Goal: Use online tool/utility: Use online tool/utility

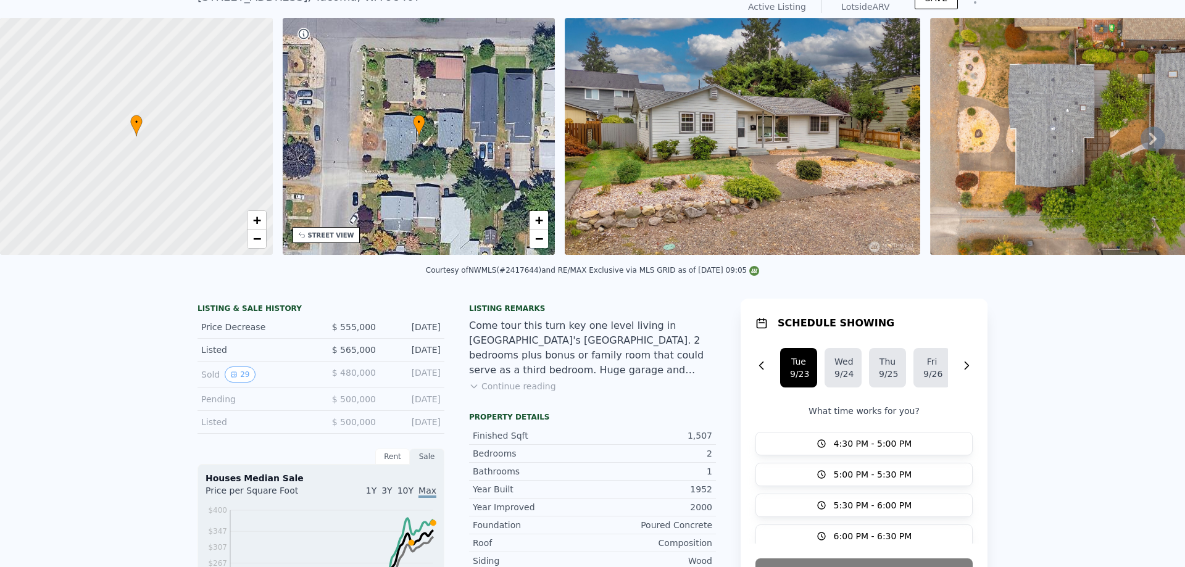
scroll to position [56, 0]
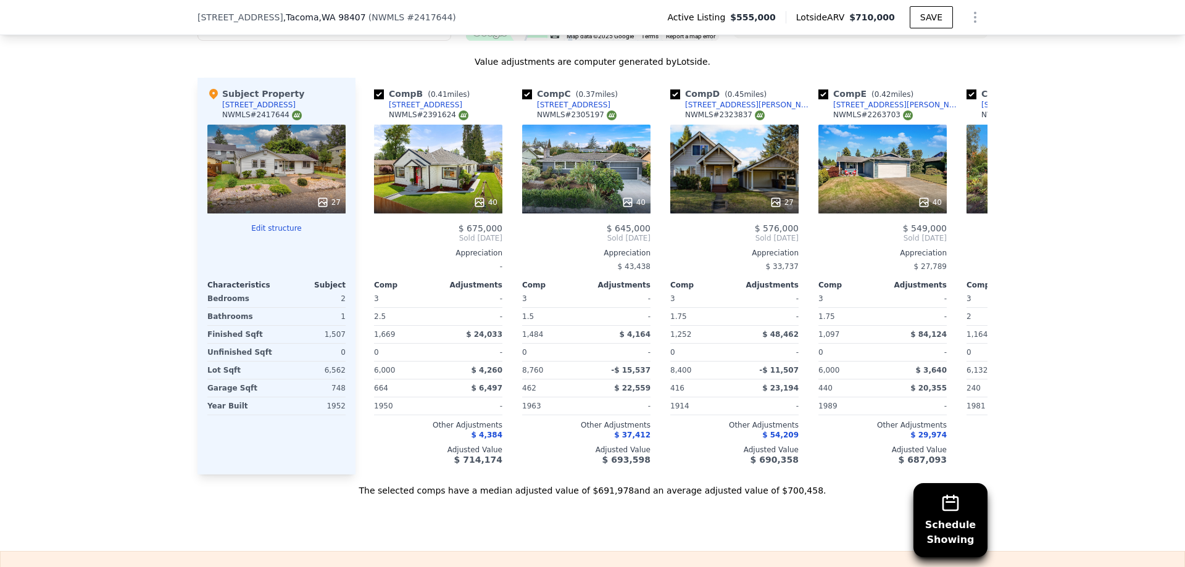
scroll to position [0, 149]
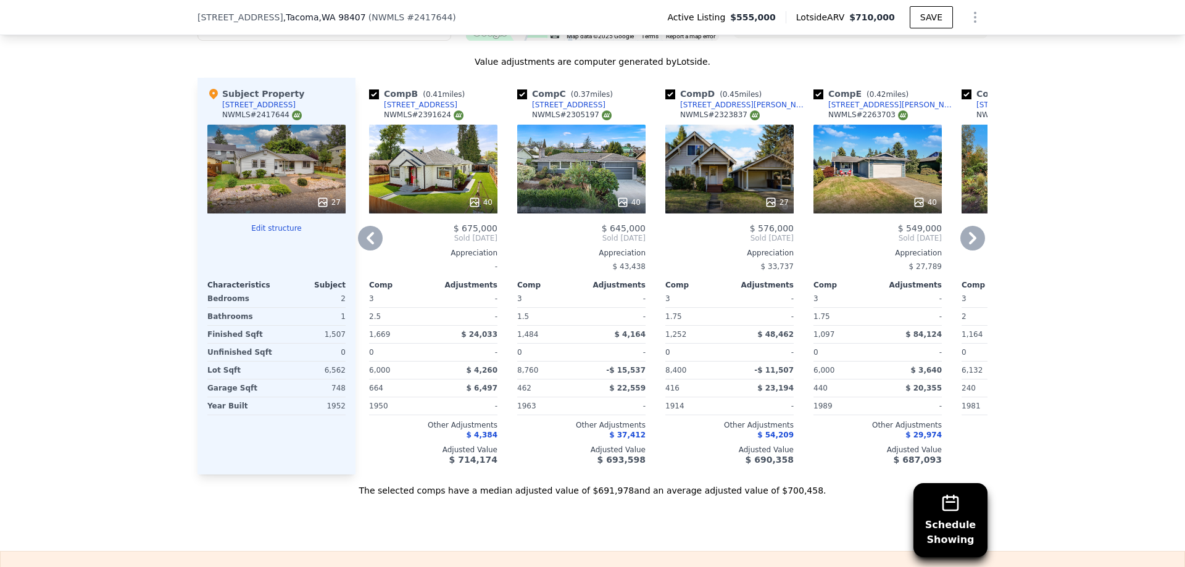
click at [449, 178] on div "40" at bounding box center [433, 169] width 128 height 89
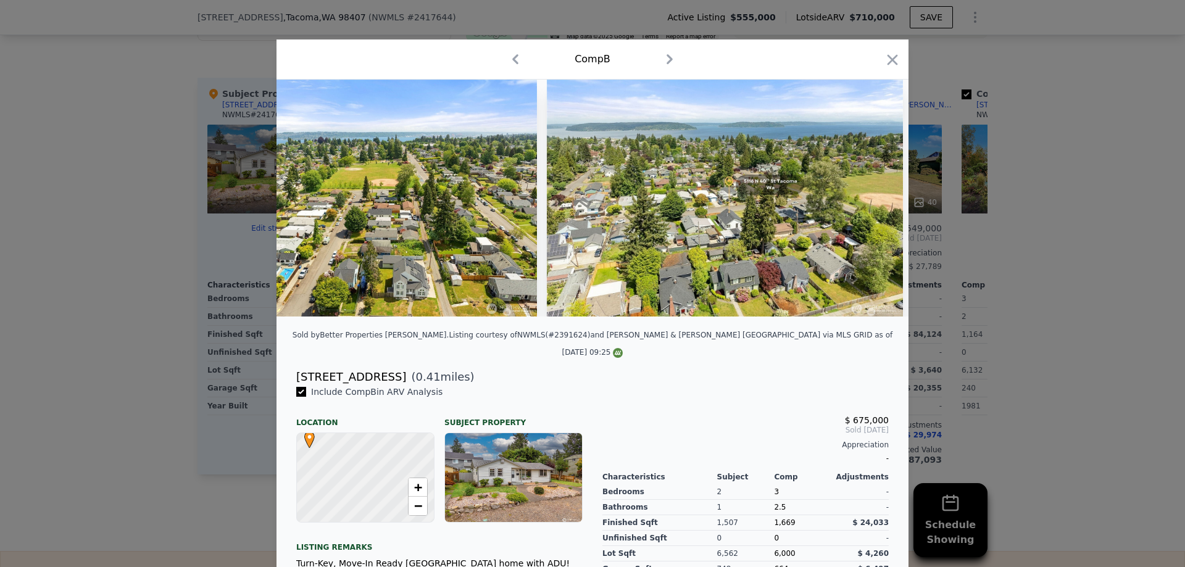
scroll to position [0, 13399]
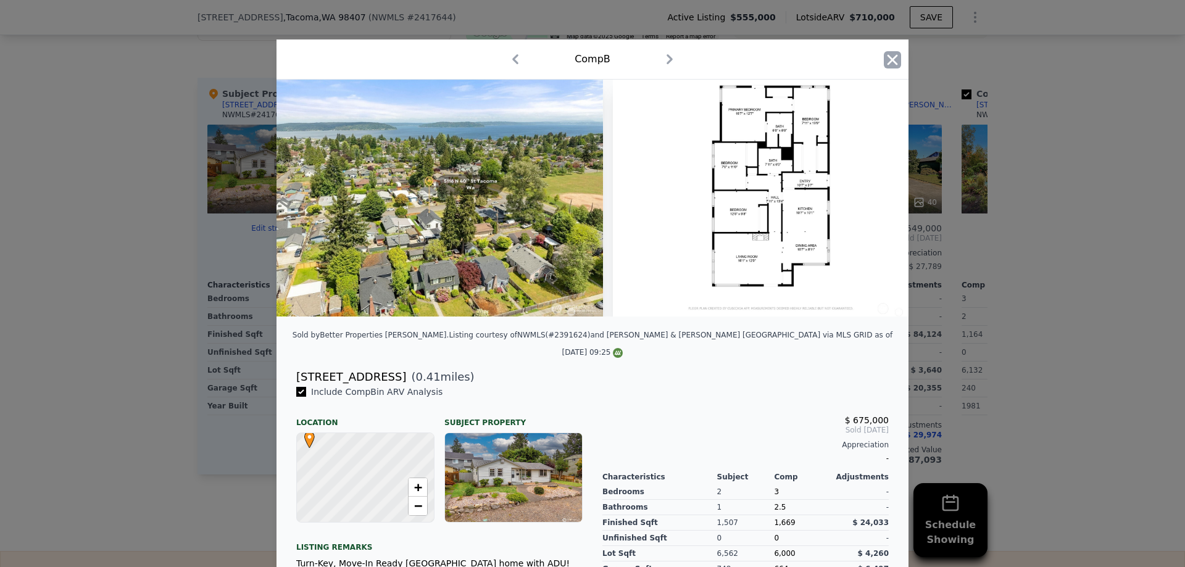
click at [891, 59] on icon "button" at bounding box center [892, 59] width 10 height 10
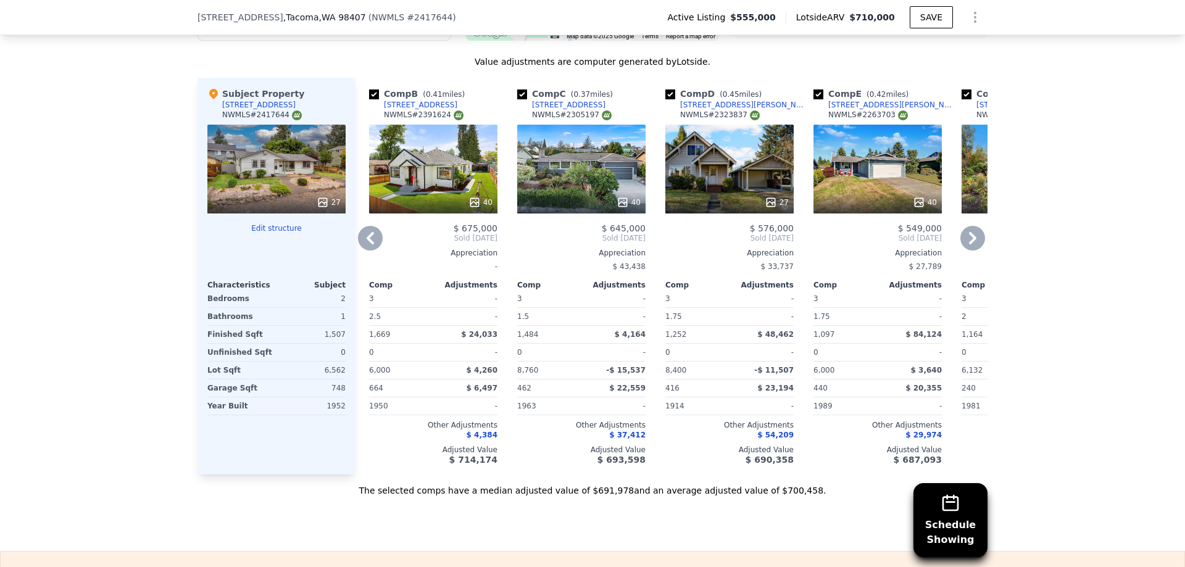
click at [452, 173] on div "40" at bounding box center [433, 169] width 128 height 89
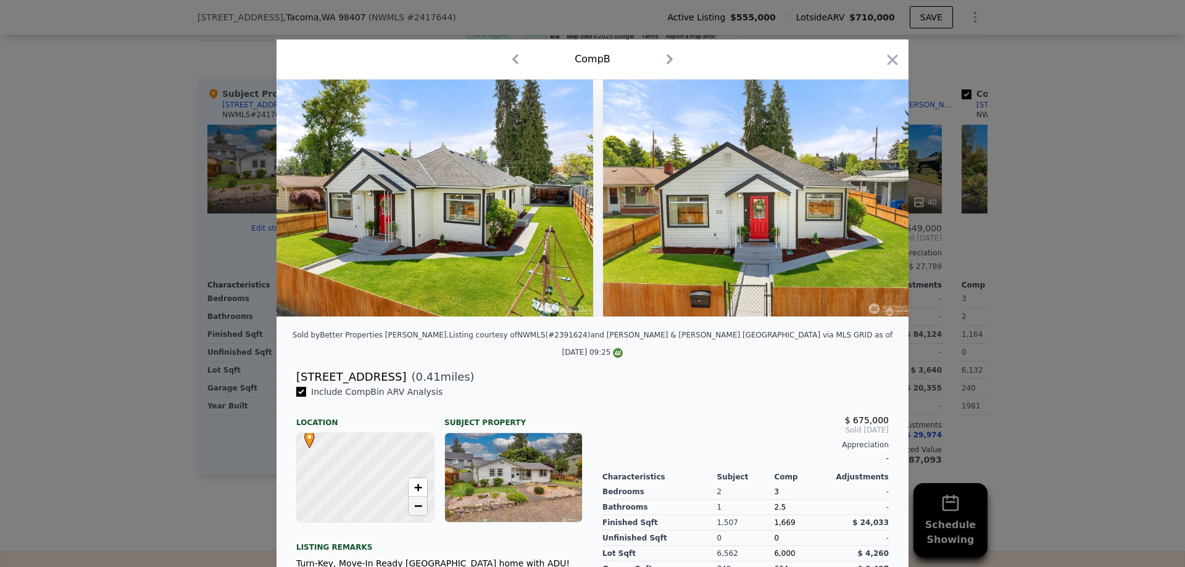
click at [418, 498] on span "−" at bounding box center [418, 505] width 8 height 15
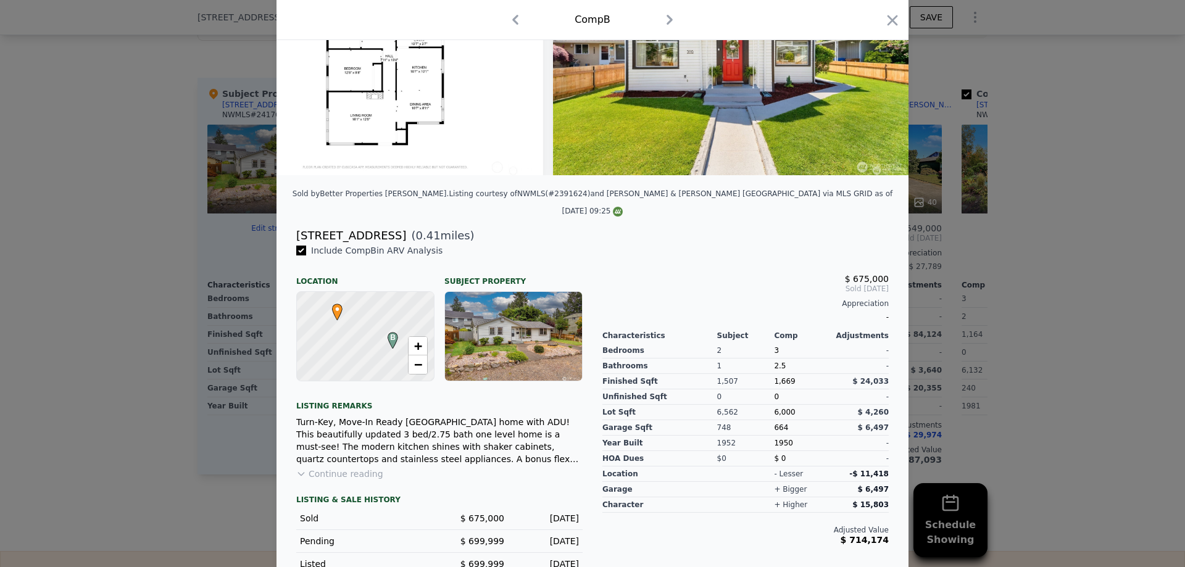
scroll to position [143, 0]
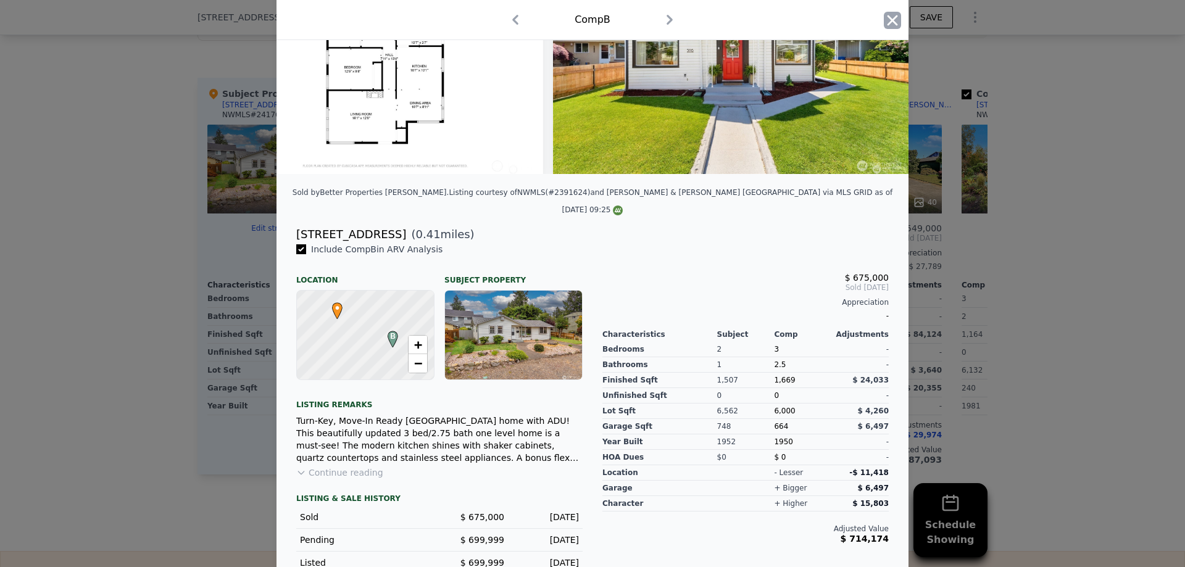
click at [896, 24] on icon "button" at bounding box center [892, 20] width 10 height 10
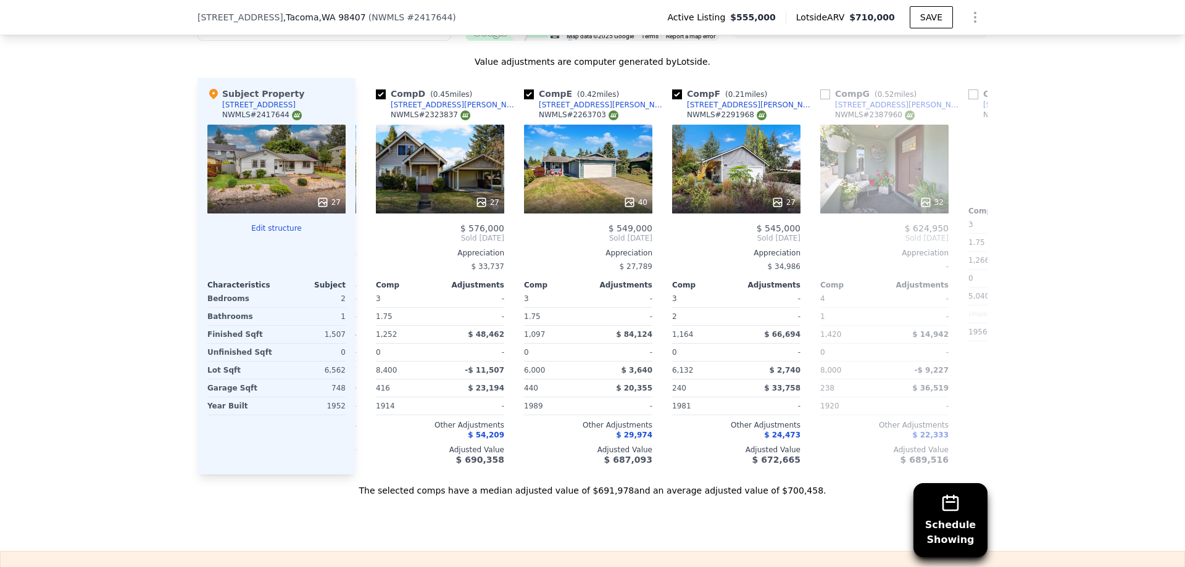
scroll to position [0, 444]
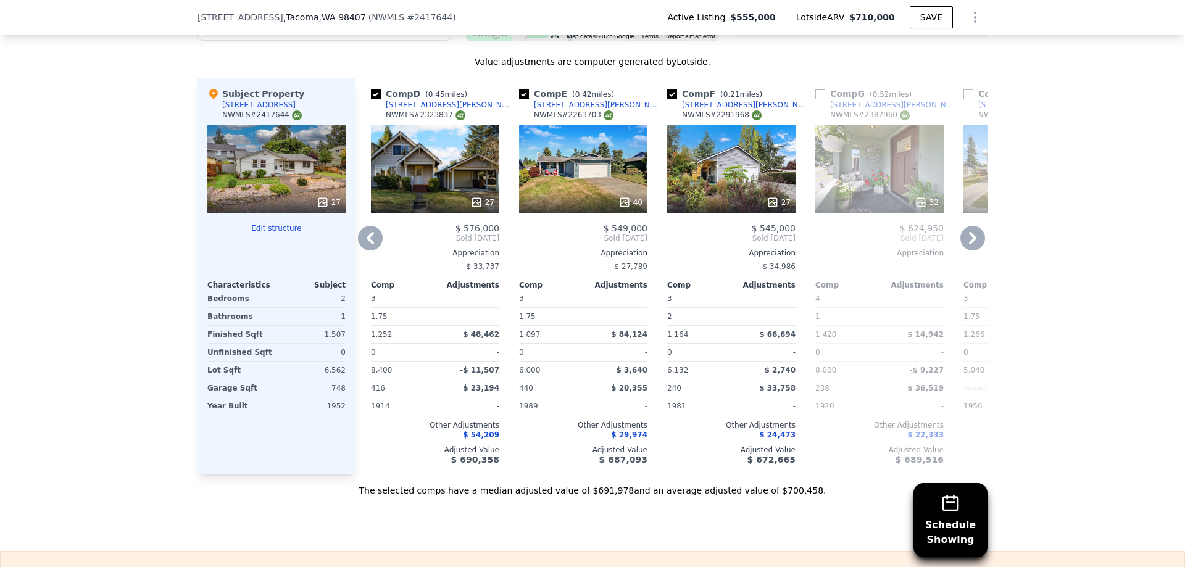
click at [976, 241] on icon at bounding box center [972, 238] width 25 height 25
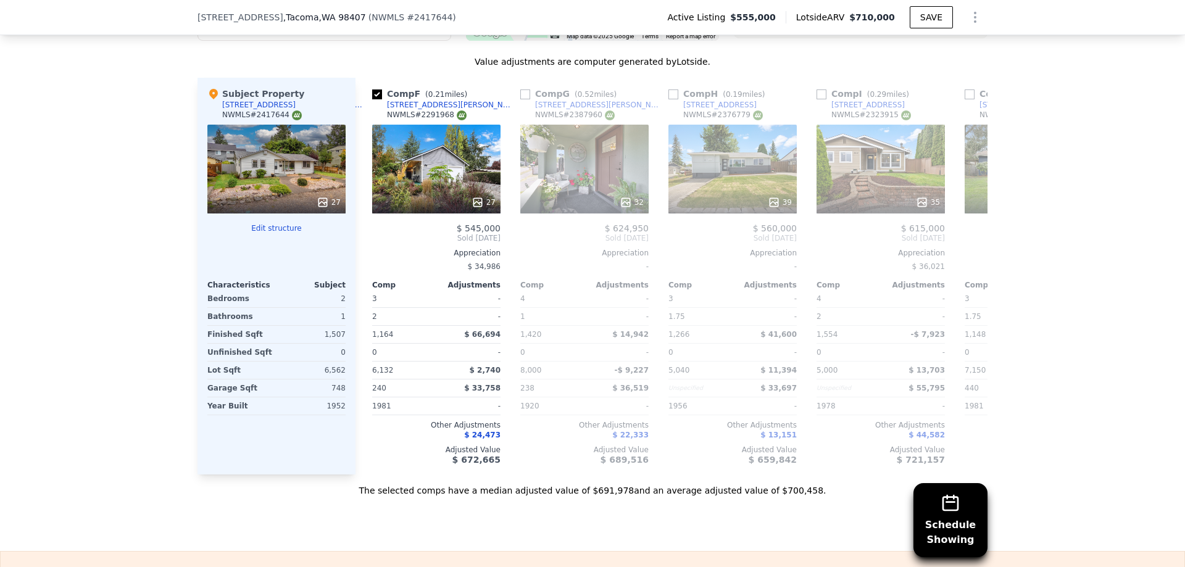
scroll to position [0, 740]
click at [976, 241] on span "Sold [DATE]" at bounding box center [1027, 238] width 128 height 10
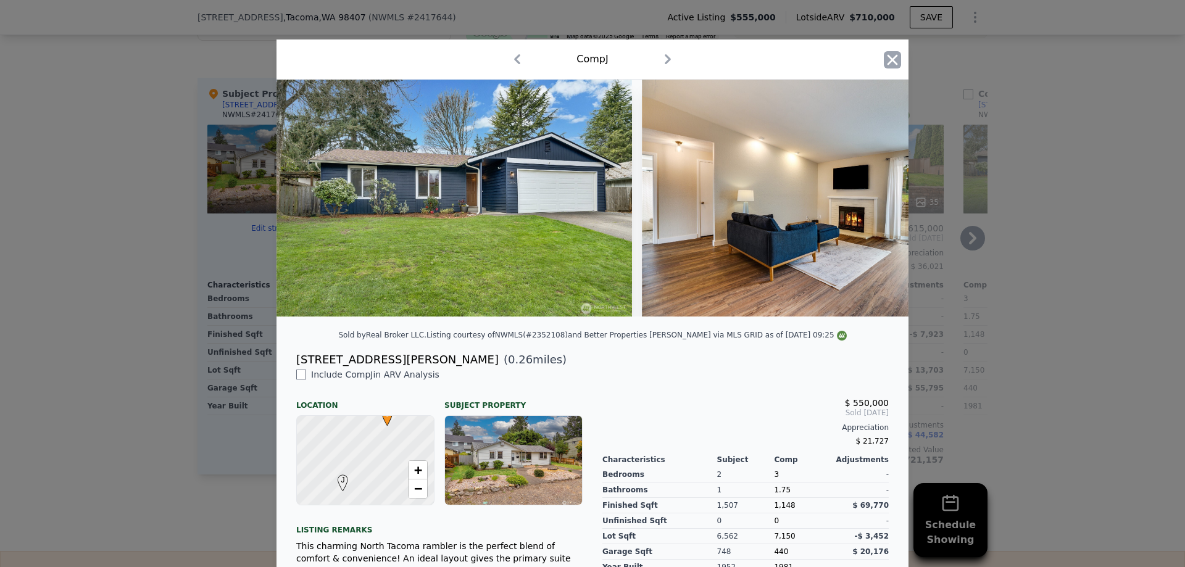
click at [890, 58] on icon "button" at bounding box center [892, 59] width 10 height 10
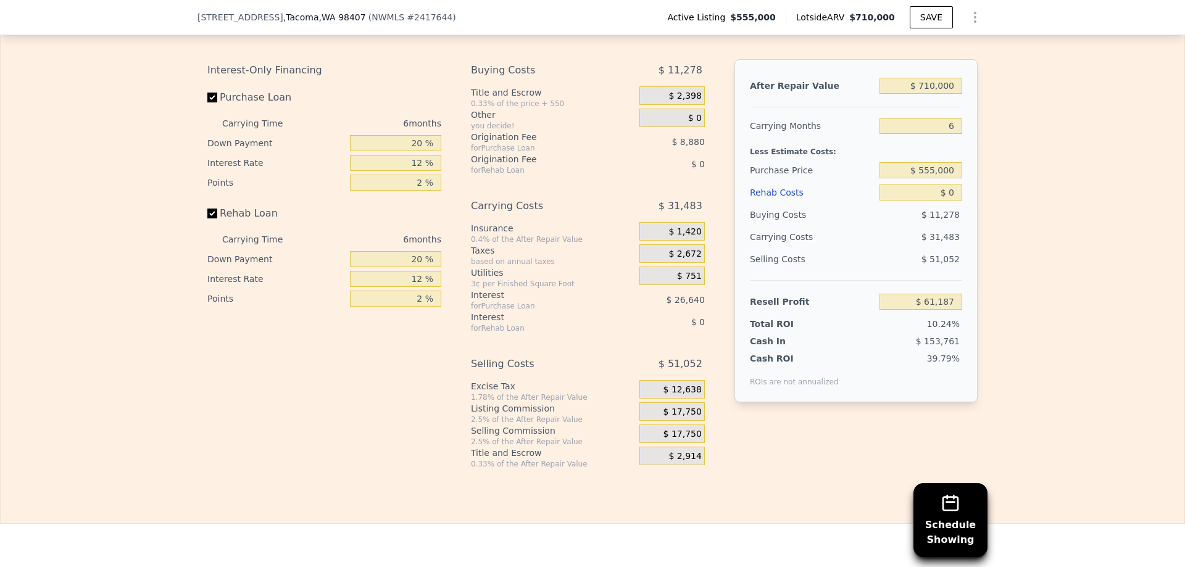
scroll to position [1940, 0]
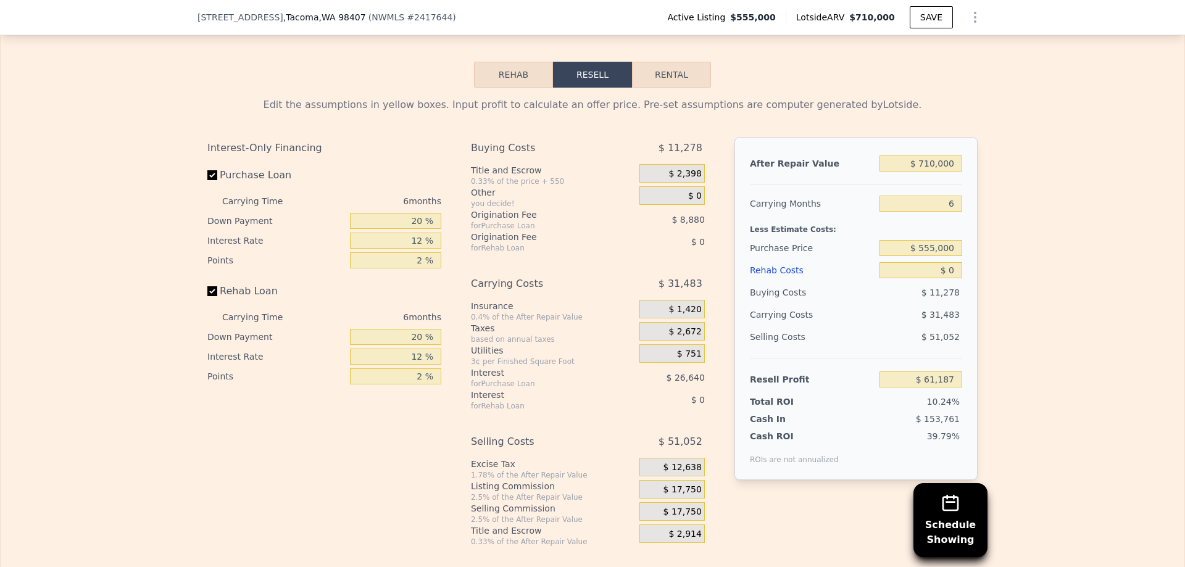
click at [514, 77] on button "Rehab" at bounding box center [513, 75] width 79 height 26
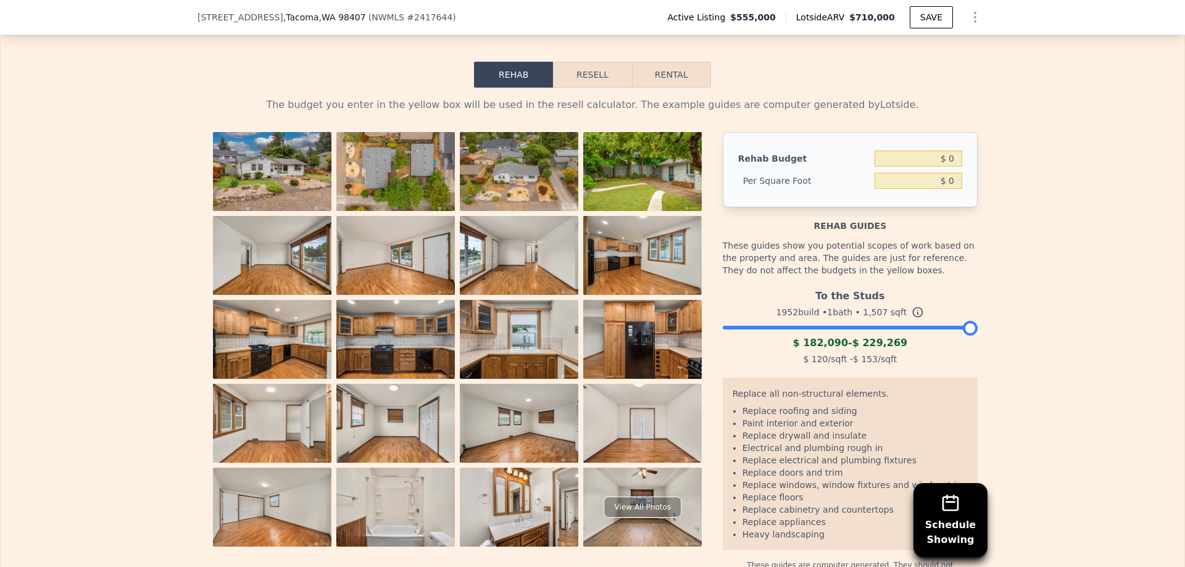
click at [668, 75] on button "Rental" at bounding box center [671, 75] width 79 height 26
select select "30"
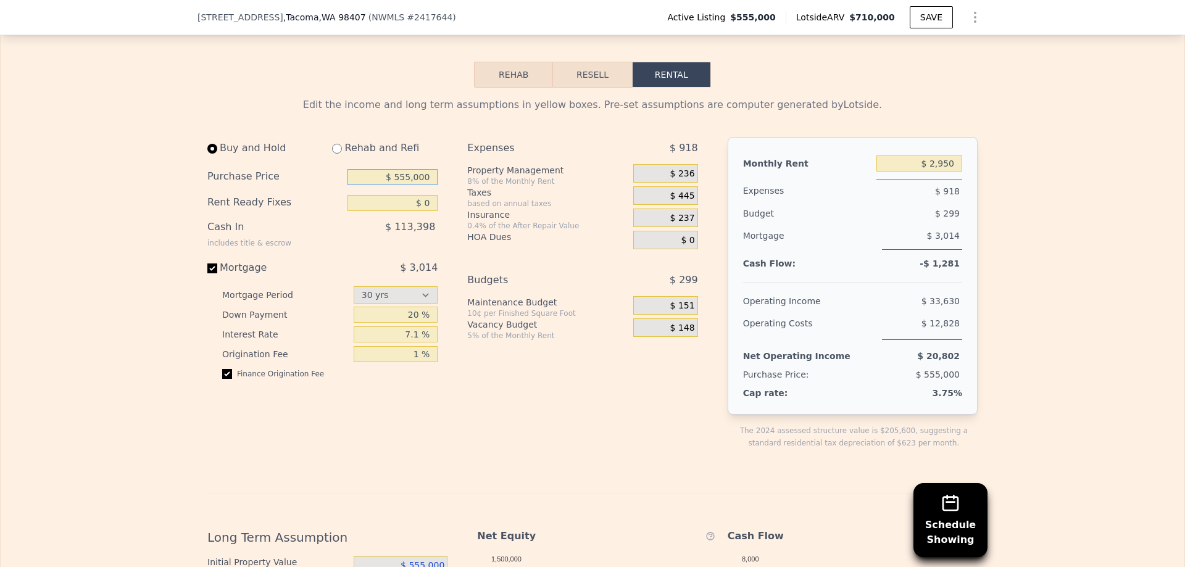
click at [410, 177] on input "$ 555,000" at bounding box center [392, 177] width 90 height 16
drag, startPoint x: 384, startPoint y: 175, endPoint x: 494, endPoint y: 175, distance: 109.2
click at [438, 175] on input "$ 555,000" at bounding box center [392, 177] width 90 height 16
type input "$ 505,000"
click at [595, 222] on div "0.4% of the After Repair Value" at bounding box center [547, 226] width 161 height 10
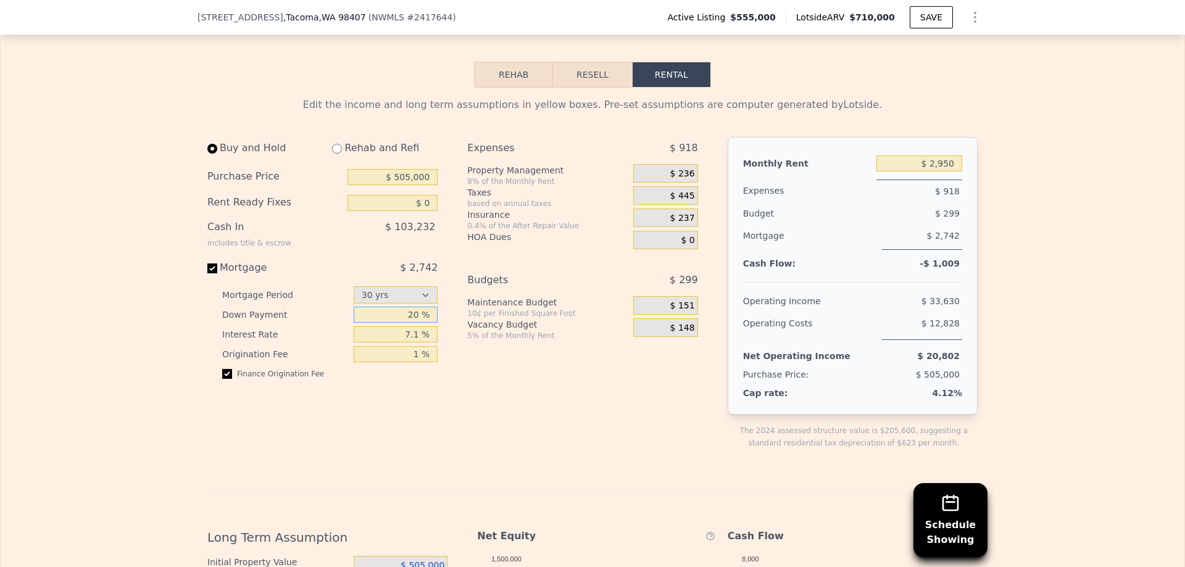
click at [422, 320] on input "20 %" at bounding box center [396, 315] width 85 height 16
drag, startPoint x: 417, startPoint y: 313, endPoint x: 397, endPoint y: 313, distance: 19.7
click at [397, 313] on input "20 %" at bounding box center [396, 315] width 85 height 16
type input "10 %"
drag, startPoint x: 479, startPoint y: 368, endPoint x: 472, endPoint y: 360, distance: 11.0
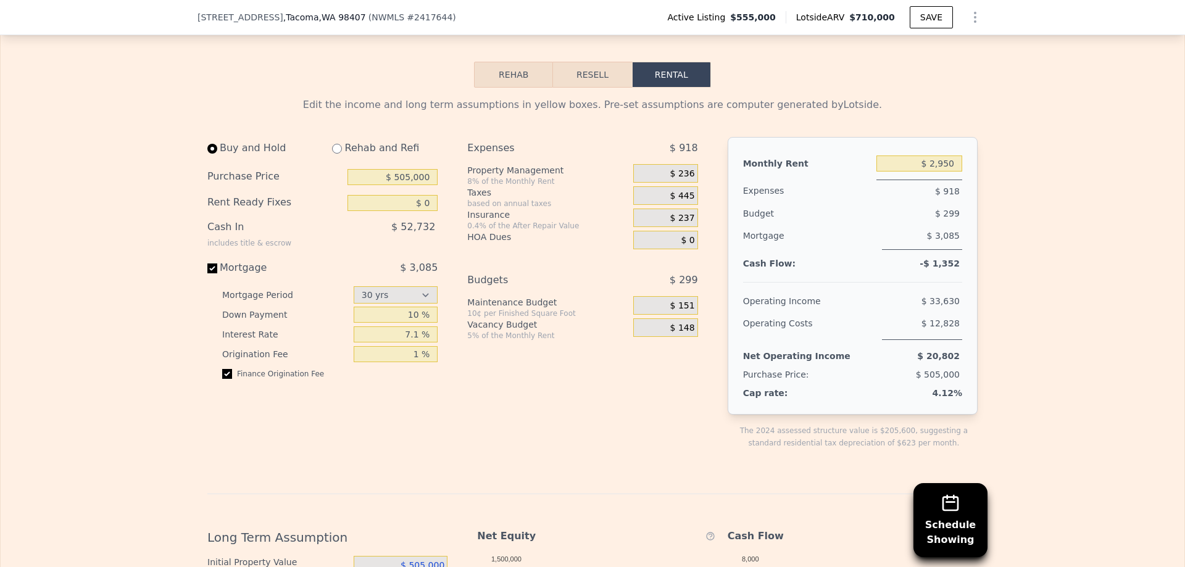
click at [477, 364] on div "Expenses $ 918 Property Management 8% of the Monthly Rent $ 236 Taxes based on …" at bounding box center [587, 303] width 240 height 332
drag, startPoint x: 407, startPoint y: 333, endPoint x: 425, endPoint y: 333, distance: 17.9
click at [425, 333] on input "7.1 %" at bounding box center [396, 334] width 85 height 16
type input "6.15 %"
click at [490, 370] on div "Expenses $ 918 Property Management 8% of the Monthly Rent $ 236 Taxes based on …" at bounding box center [587, 303] width 240 height 332
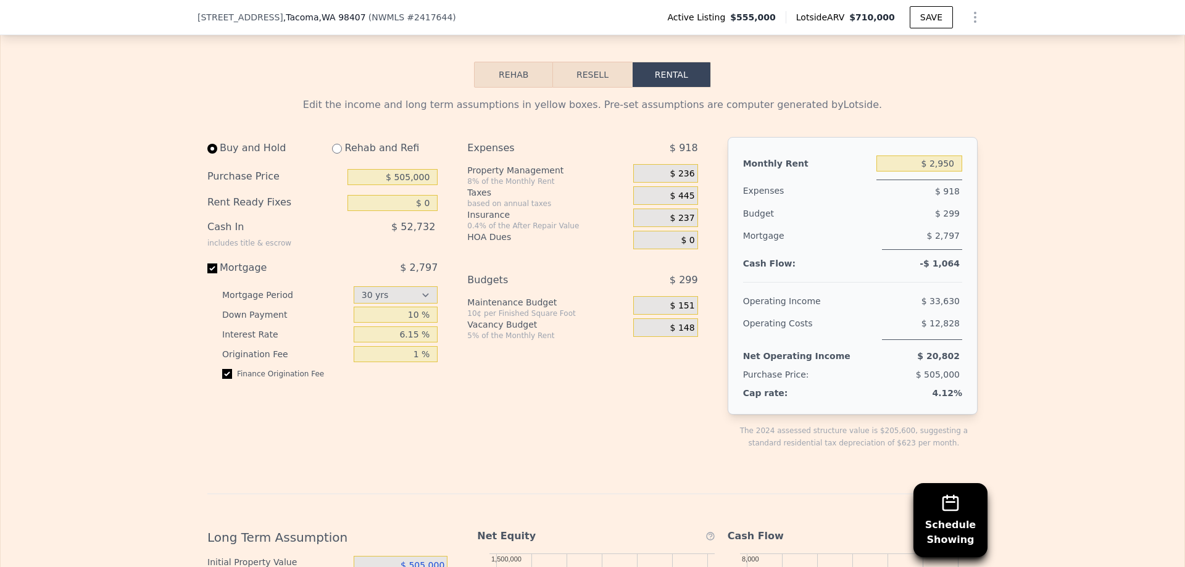
click at [684, 306] on span "$ 151" at bounding box center [682, 306] width 25 height 11
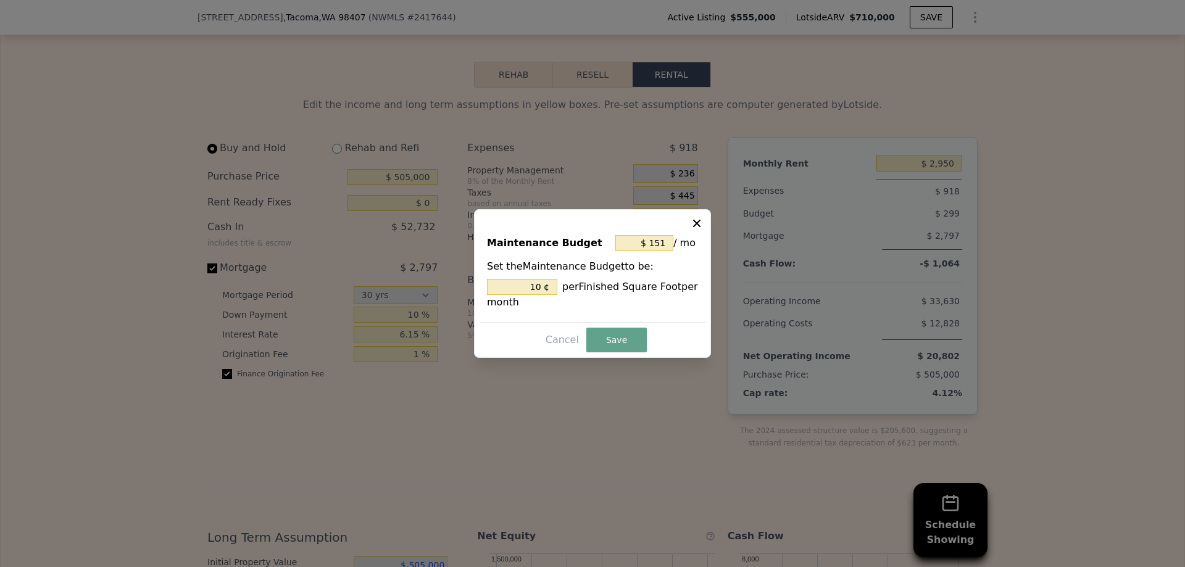
click at [684, 306] on div "10 ¢ per Finished Square Foot per month" at bounding box center [592, 294] width 211 height 31
click at [653, 246] on input "$ 151" at bounding box center [644, 243] width 58 height 16
type input "$ 0"
type input "0 ¢"
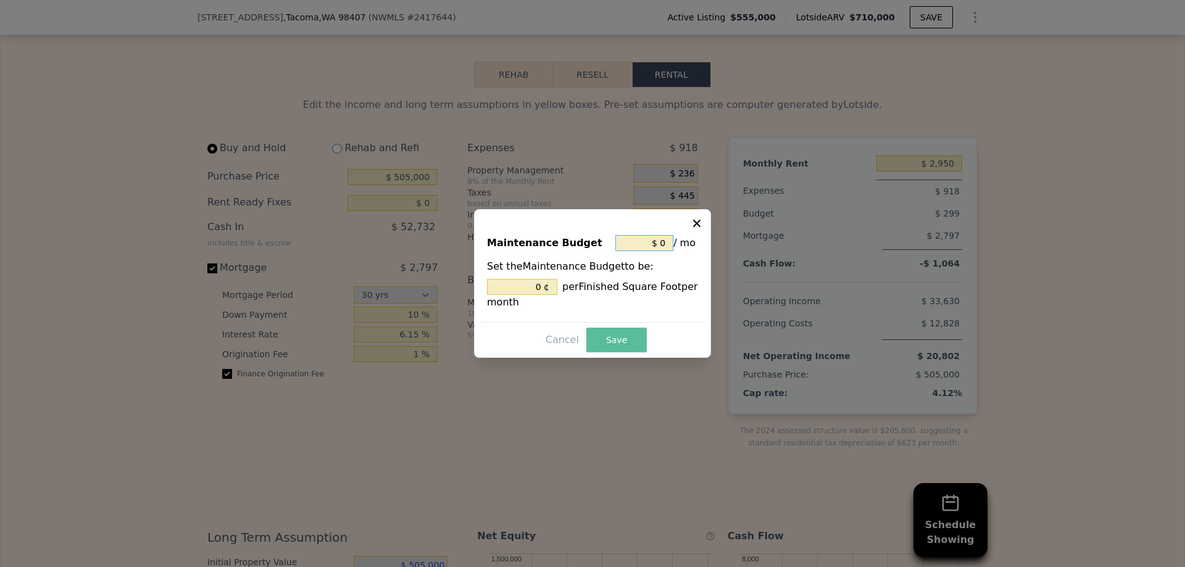
type input "$ 0"
click at [619, 336] on button "Save" at bounding box center [616, 340] width 60 height 25
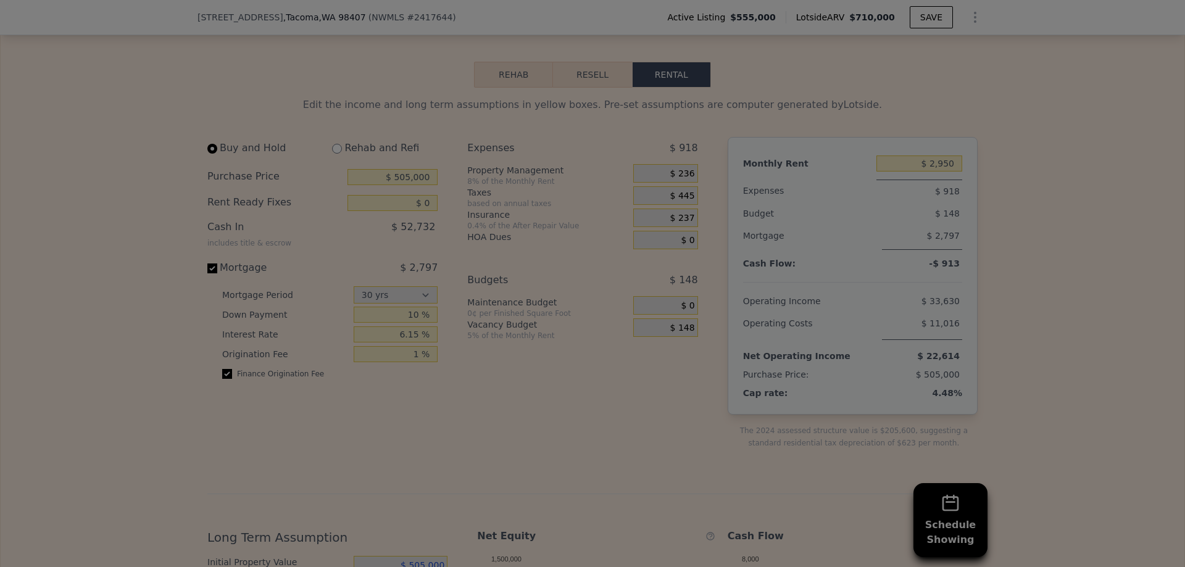
type input "0 %"
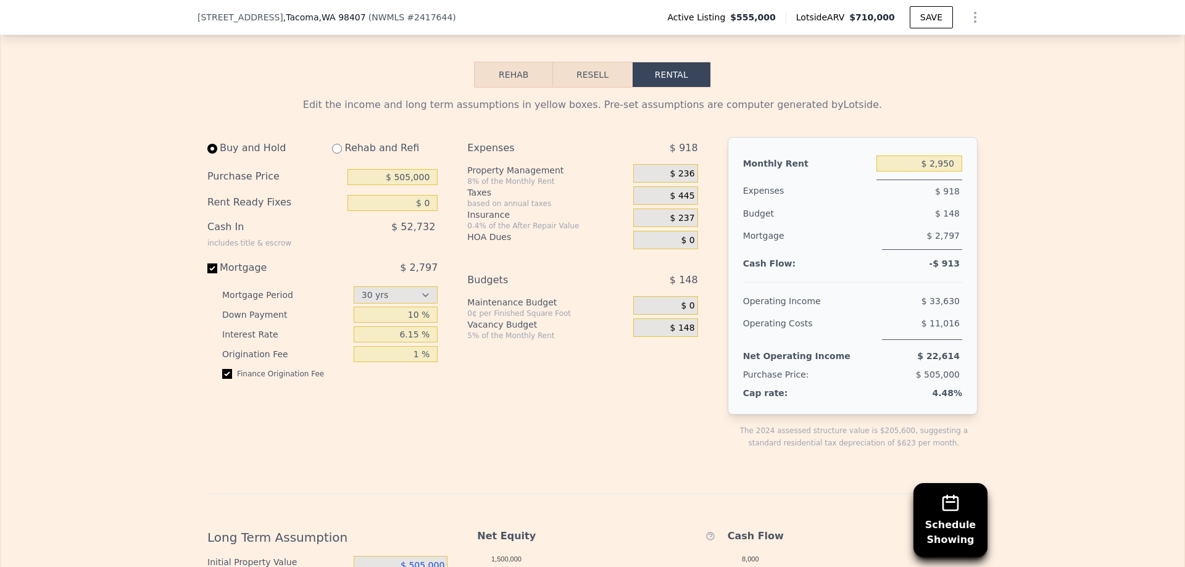
click at [676, 328] on span "$ 148" at bounding box center [682, 328] width 25 height 11
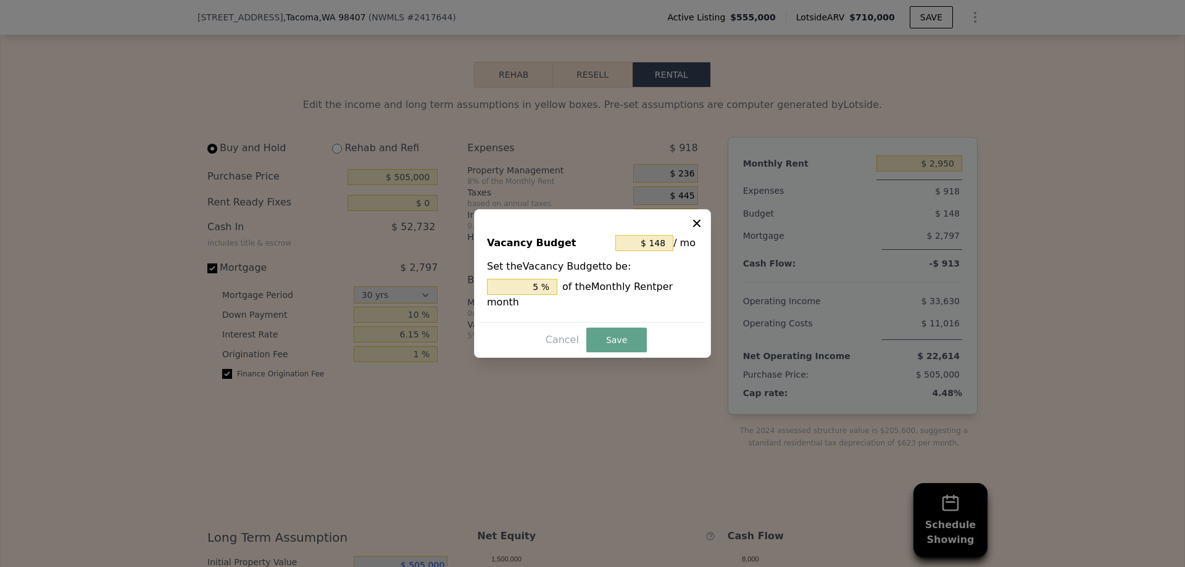
click at [676, 328] on div "Cancel Save" at bounding box center [593, 340] width 226 height 25
click at [652, 251] on input "$ 148" at bounding box center [644, 243] width 58 height 16
drag, startPoint x: 671, startPoint y: 254, endPoint x: 602, endPoint y: 254, distance: 68.5
click at [602, 254] on div "Vacancy Budget $ 148 / mo" at bounding box center [592, 245] width 211 height 27
type input "$ 0"
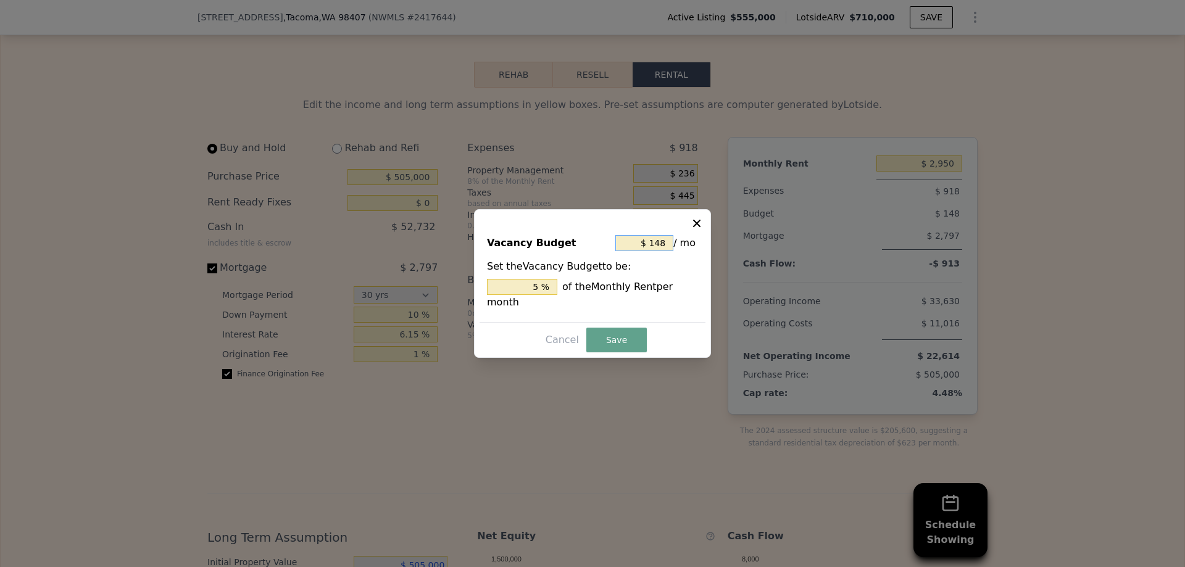
type input "0 %"
type input "$ 0"
click at [609, 336] on button "Save" at bounding box center [616, 340] width 60 height 25
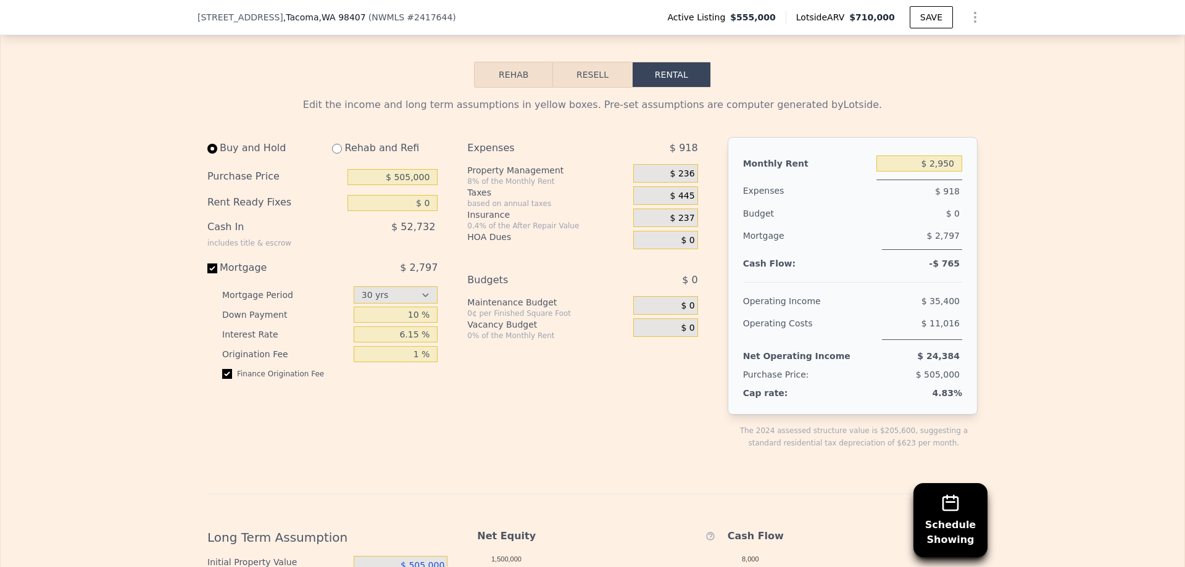
click at [689, 174] on span "$ 236" at bounding box center [682, 173] width 25 height 11
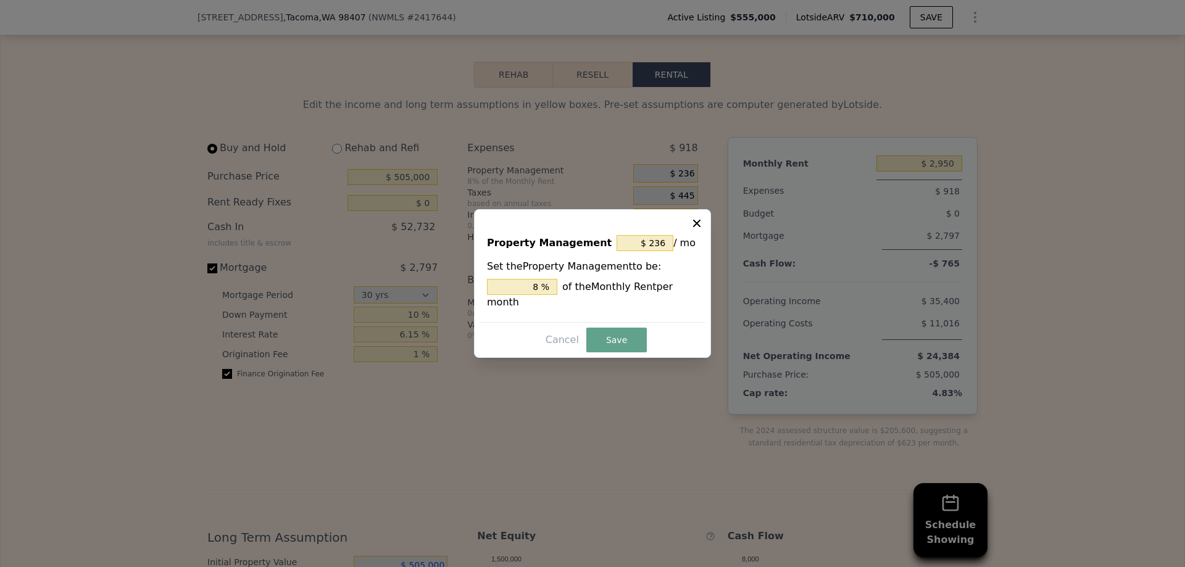
click at [689, 174] on div at bounding box center [592, 283] width 1185 height 567
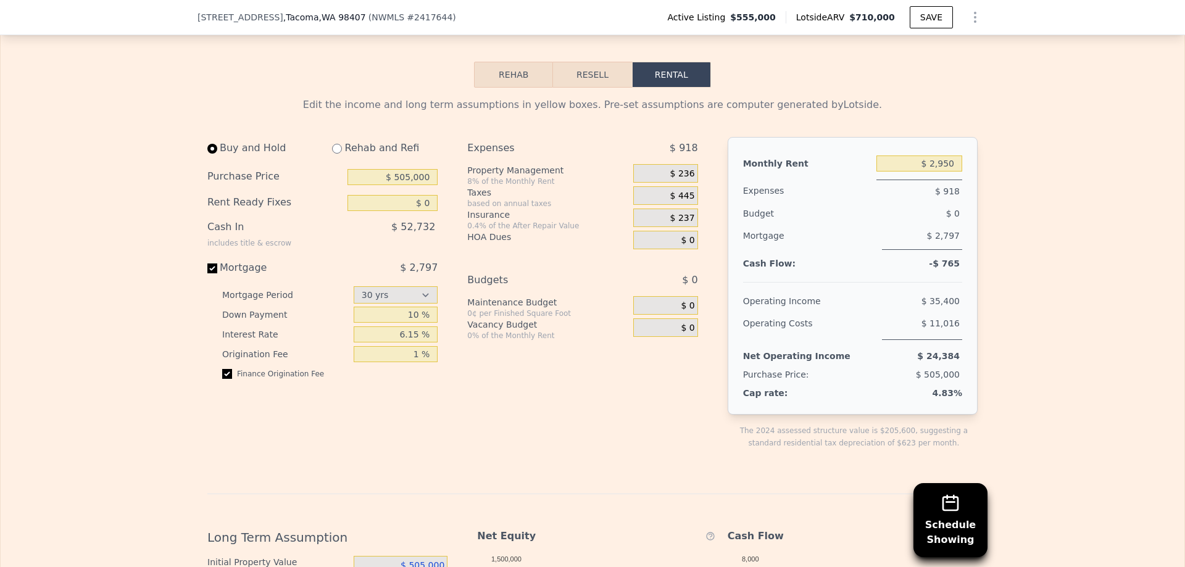
click at [675, 174] on span "$ 236" at bounding box center [682, 173] width 25 height 11
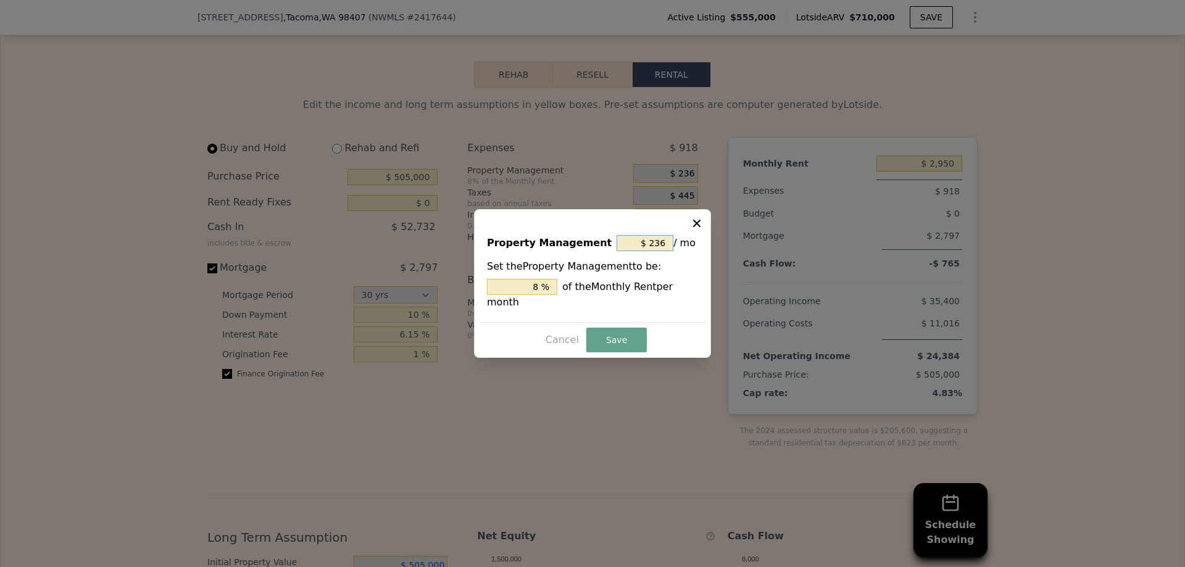
drag, startPoint x: 663, startPoint y: 252, endPoint x: 597, endPoint y: 252, distance: 66.0
click at [617, 251] on input "$ 236" at bounding box center [645, 243] width 57 height 16
type input "$ 0"
type input "0 %"
type input "$ 0"
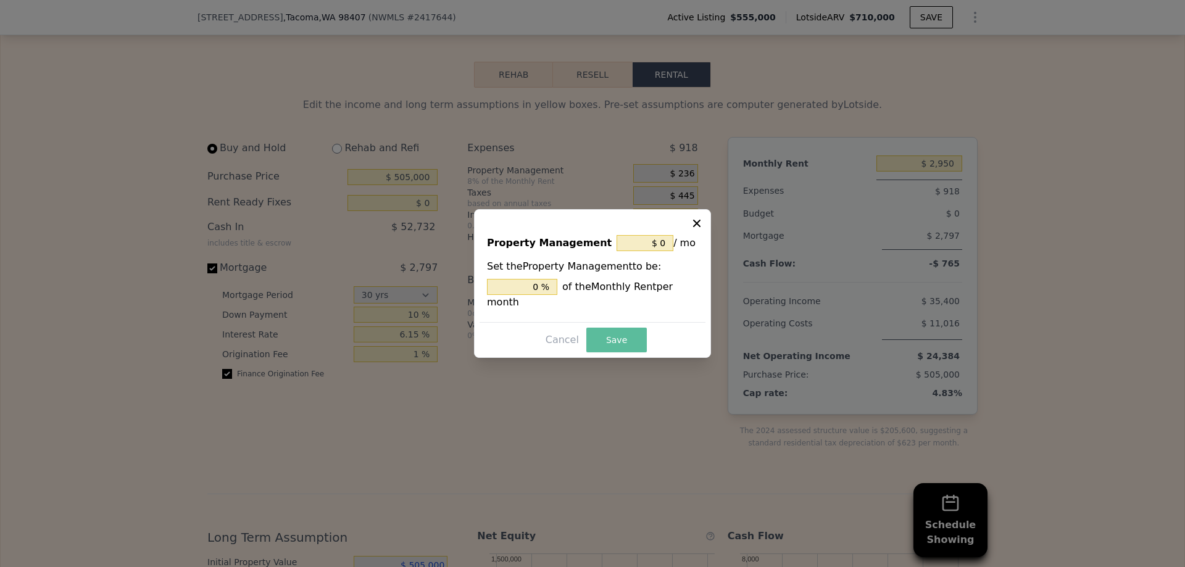
click at [630, 330] on button "Save" at bounding box center [616, 340] width 60 height 25
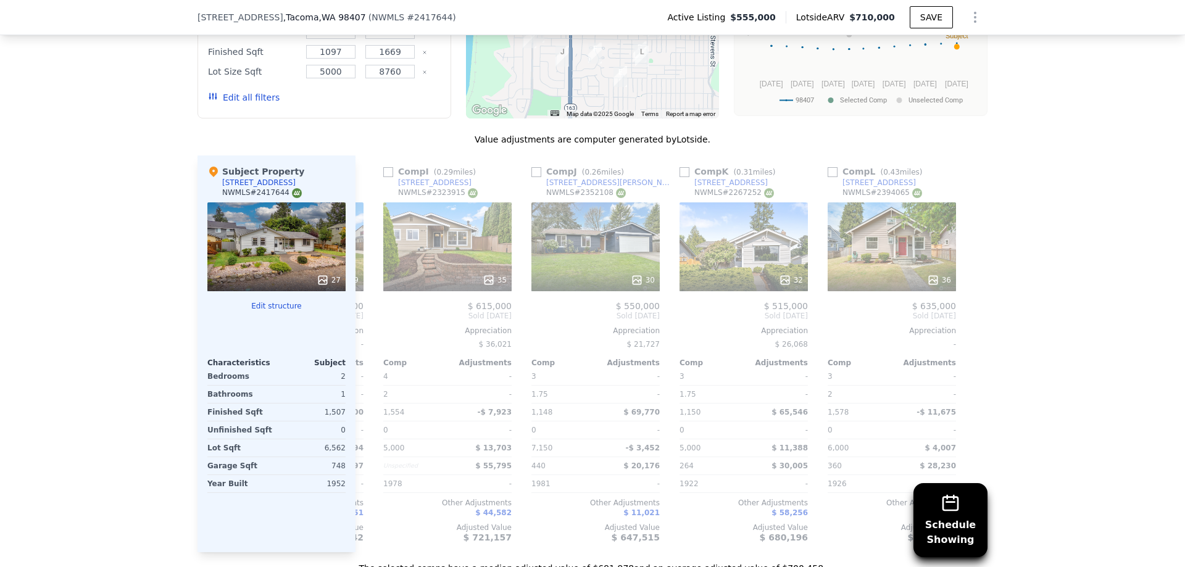
scroll to position [0, 1175]
